Goal: Check status: Check status

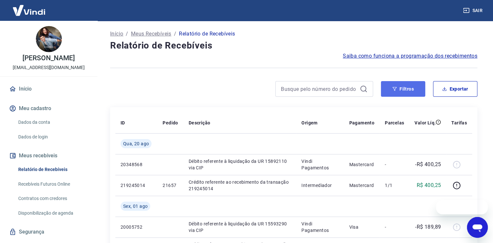
click at [386, 93] on button "Filtros" at bounding box center [403, 89] width 44 height 16
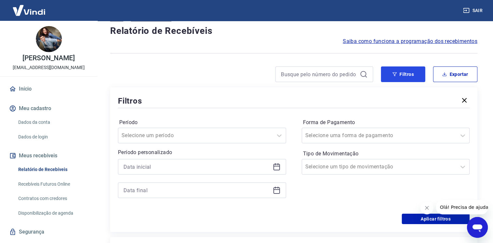
scroll to position [65, 0]
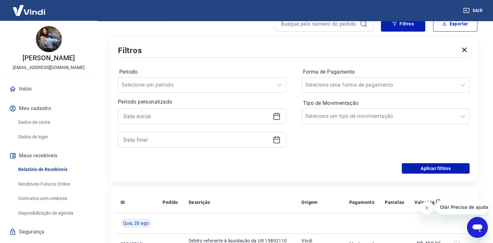
drag, startPoint x: 428, startPoint y: 211, endPoint x: 815, endPoint y: 404, distance: 432.4
click at [428, 210] on icon "Fechar mensagem da empresa" at bounding box center [426, 207] width 5 height 5
drag, startPoint x: 280, startPoint y: 117, endPoint x: 174, endPoint y: 27, distance: 139.4
click at [279, 117] on icon at bounding box center [276, 116] width 7 height 7
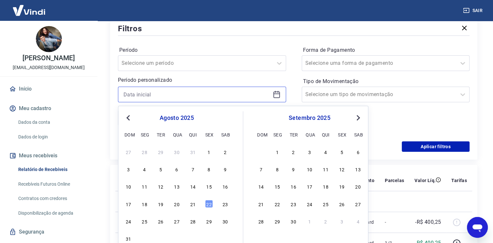
scroll to position [98, 0]
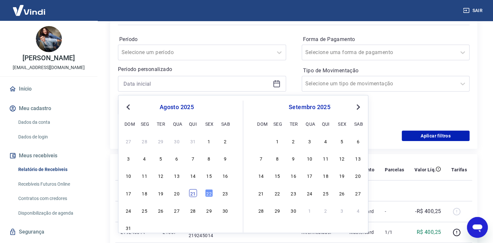
click at [192, 195] on div "21" at bounding box center [193, 193] width 8 height 8
type input "[DATE]"
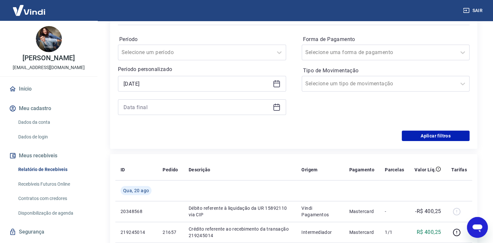
click at [276, 107] on icon at bounding box center [276, 106] width 7 height 1
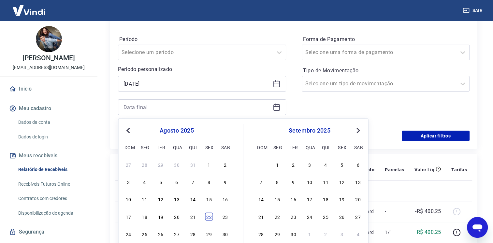
click at [209, 213] on div "22" at bounding box center [209, 216] width 8 height 8
type input "[DATE]"
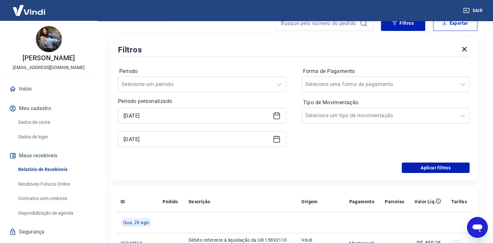
scroll to position [65, 0]
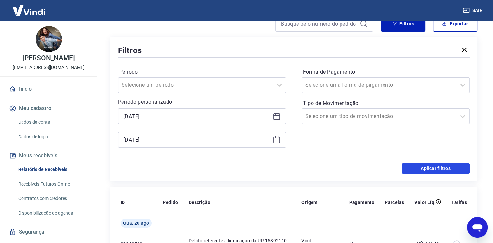
click at [449, 169] on button "Aplicar filtros" at bounding box center [436, 168] width 68 height 10
